Goal: Transaction & Acquisition: Subscribe to service/newsletter

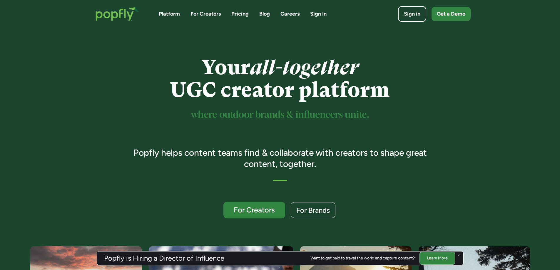
click at [260, 211] on div "For Creators" at bounding box center [254, 210] width 51 height 8
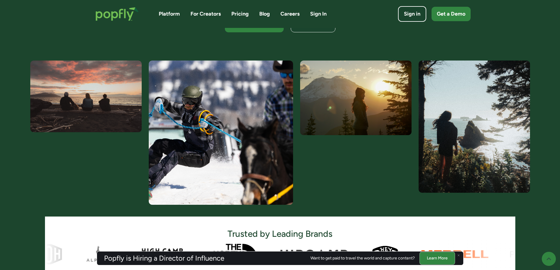
scroll to position [258, 0]
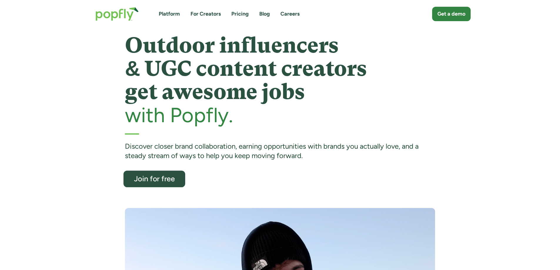
click at [159, 176] on div "Join for free" at bounding box center [154, 179] width 51 height 8
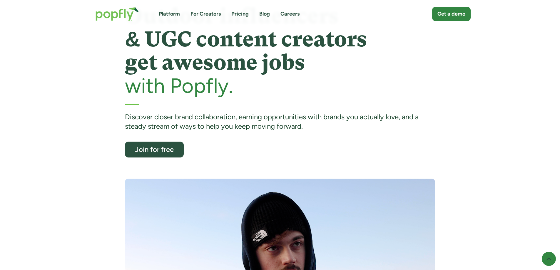
scroll to position [49, 0]
